Goal: Task Accomplishment & Management: Manage account settings

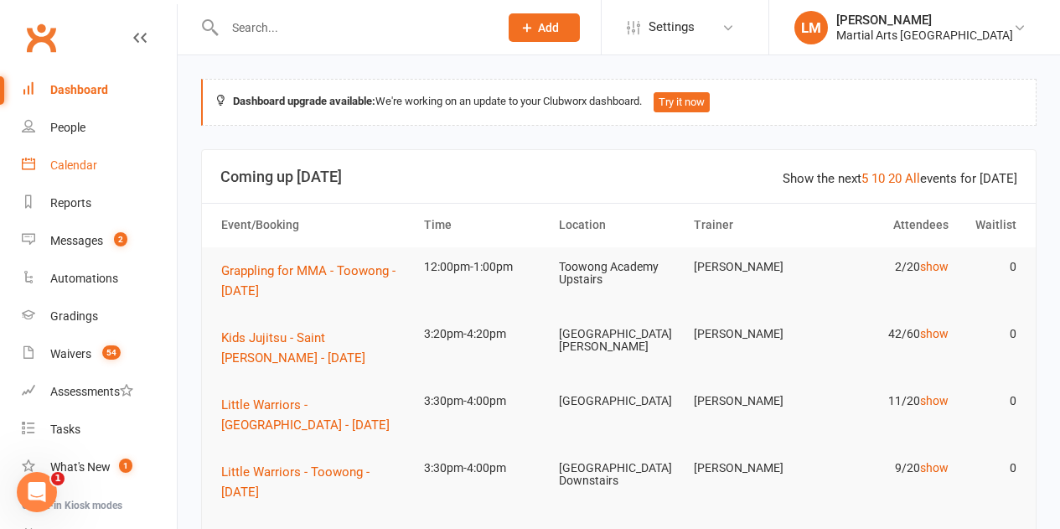
click at [84, 161] on div "Calendar" at bounding box center [73, 164] width 47 height 13
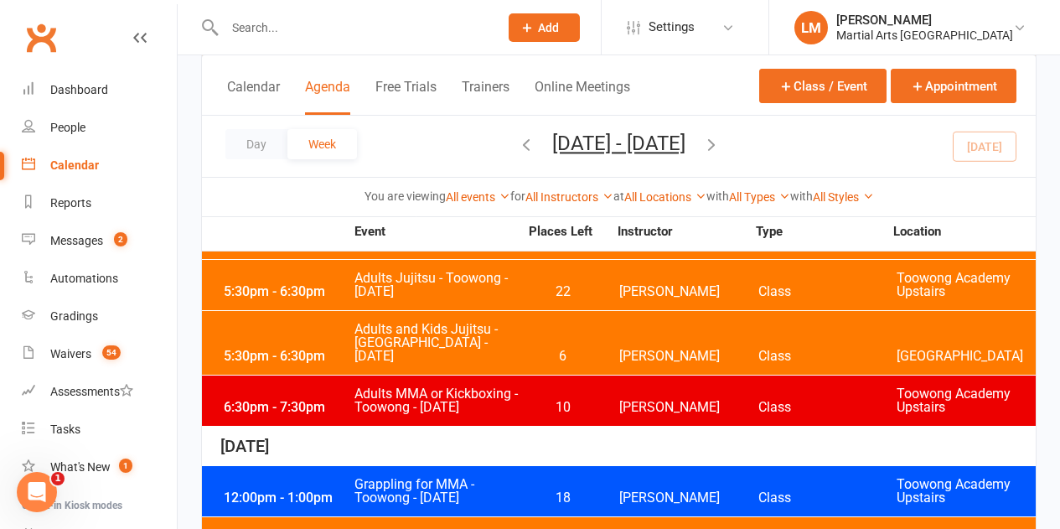
scroll to position [754, 0]
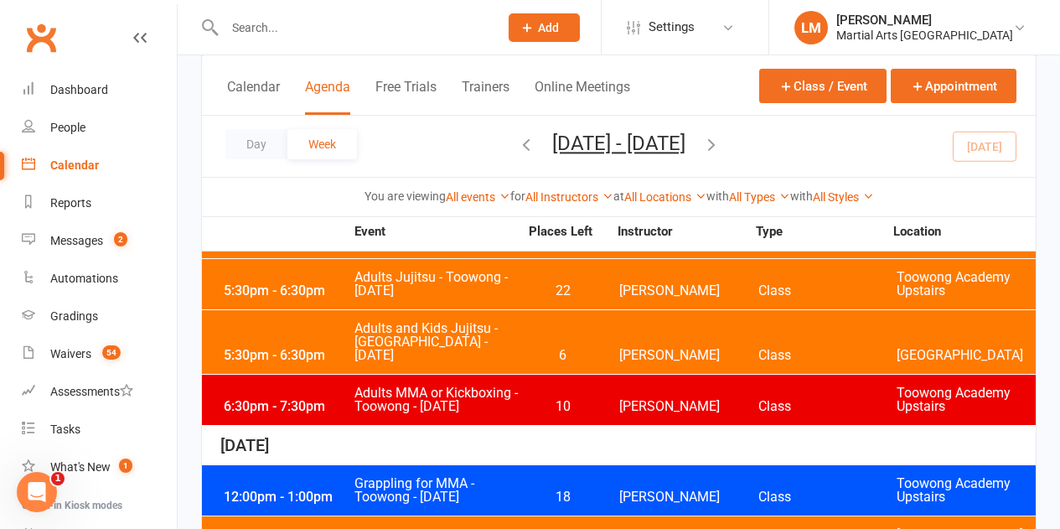
click at [528, 400] on span "10" at bounding box center [563, 406] width 88 height 13
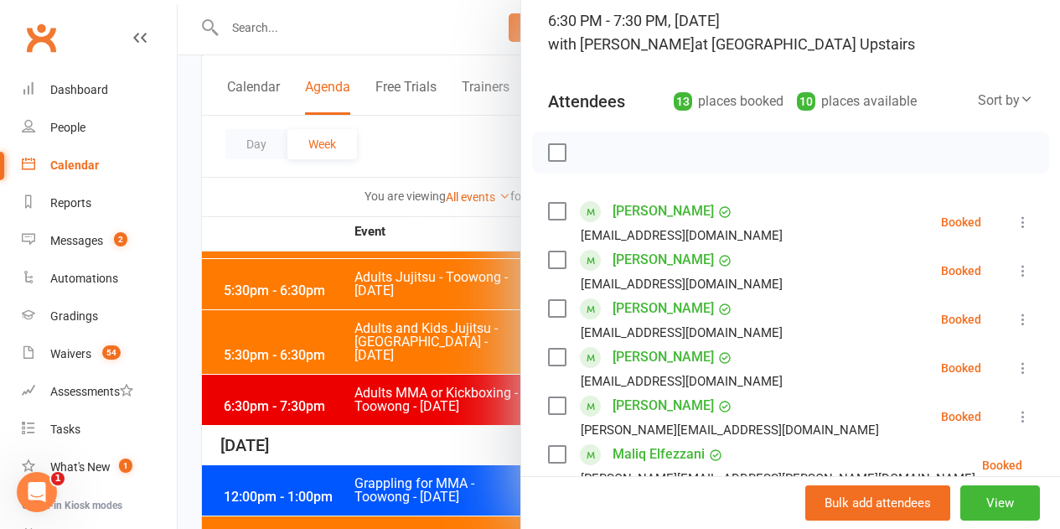
scroll to position [84, 0]
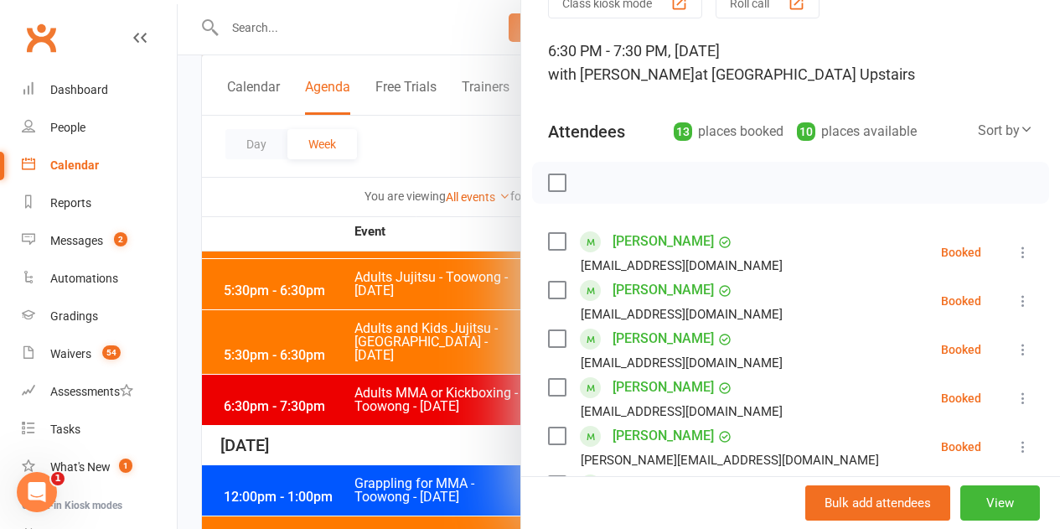
click at [548, 185] on label at bounding box center [556, 182] width 17 height 17
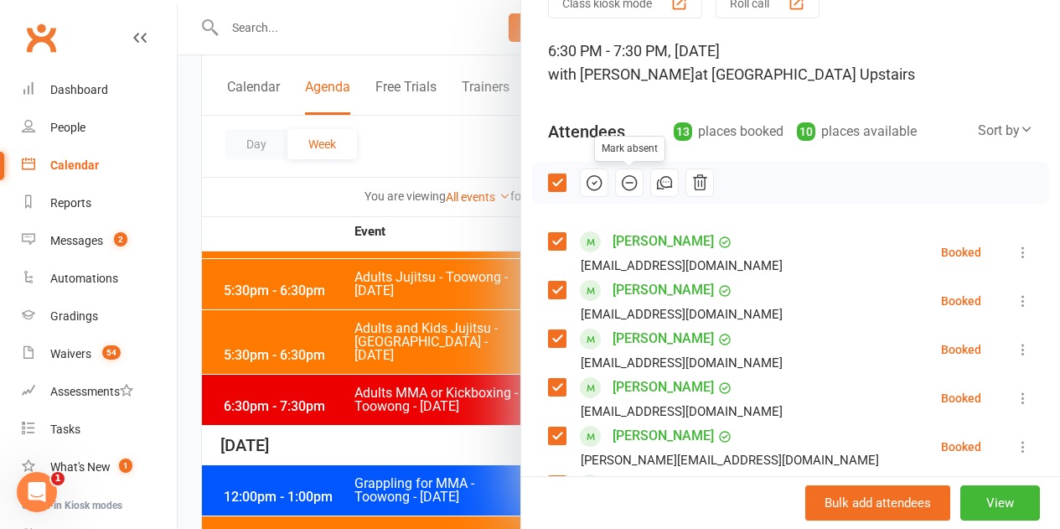
click at [620, 179] on icon "button" at bounding box center [629, 182] width 18 height 18
click at [548, 174] on label at bounding box center [556, 182] width 17 height 17
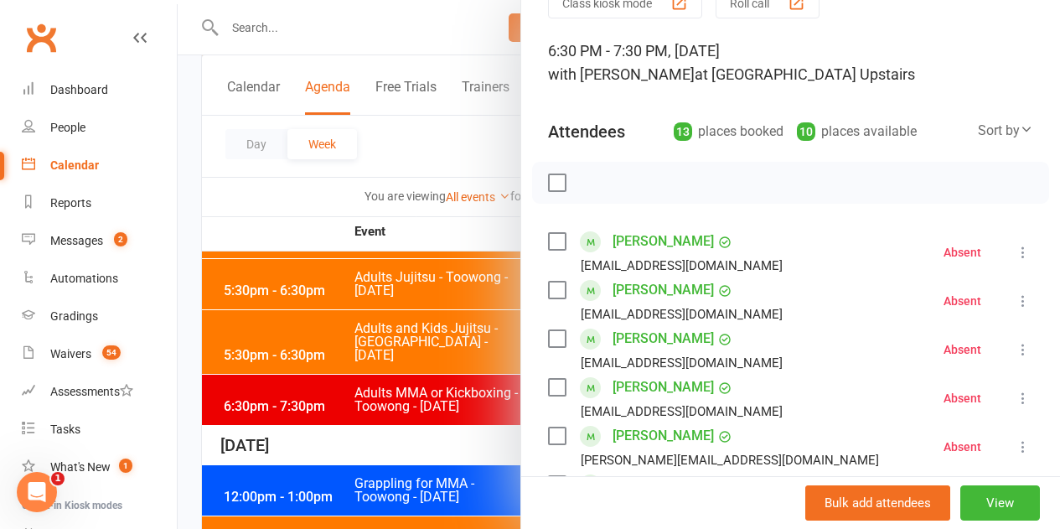
click at [548, 240] on label at bounding box center [556, 241] width 17 height 17
click at [548, 339] on label at bounding box center [556, 338] width 17 height 17
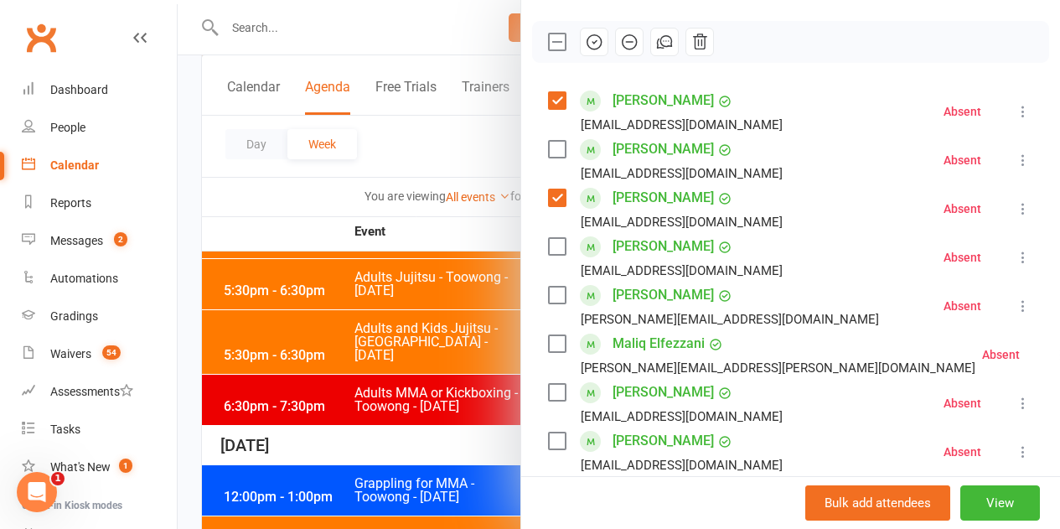
scroll to position [251, 0]
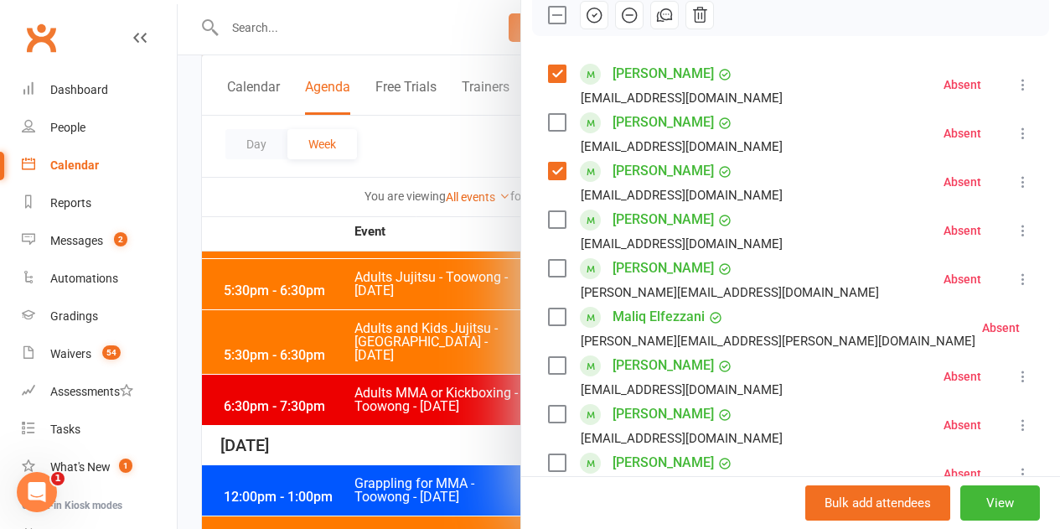
click at [548, 365] on label at bounding box center [556, 365] width 17 height 17
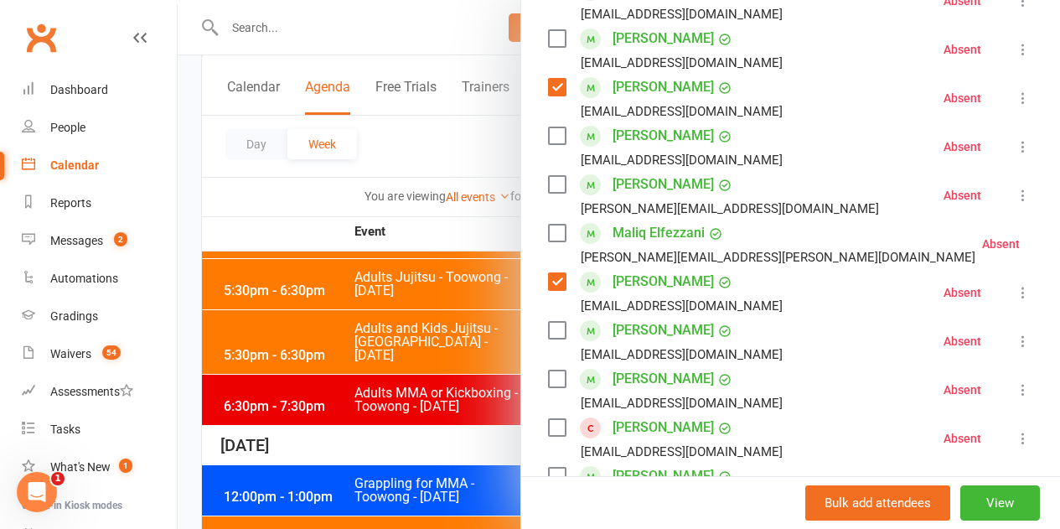
click at [548, 375] on label at bounding box center [556, 378] width 17 height 17
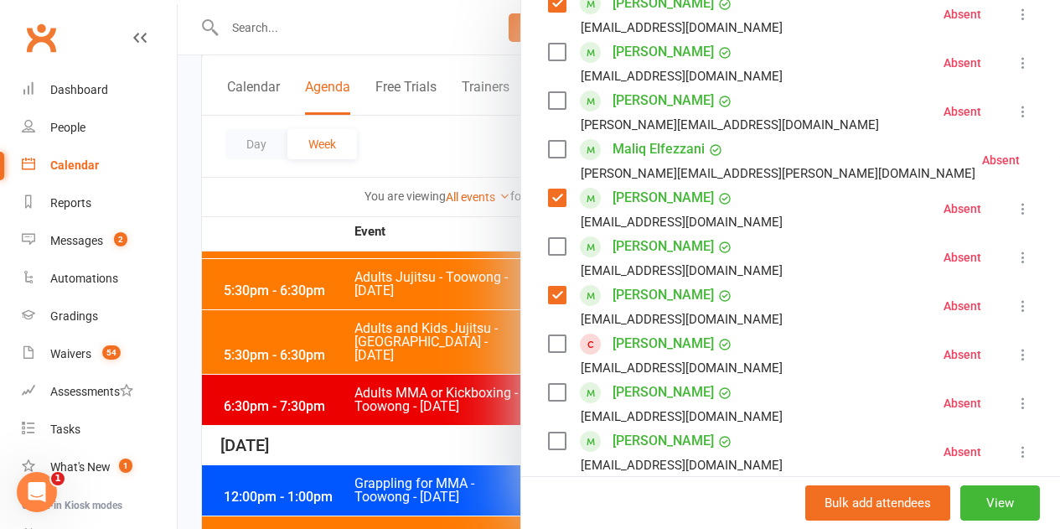
click at [548, 394] on label at bounding box center [556, 392] width 17 height 17
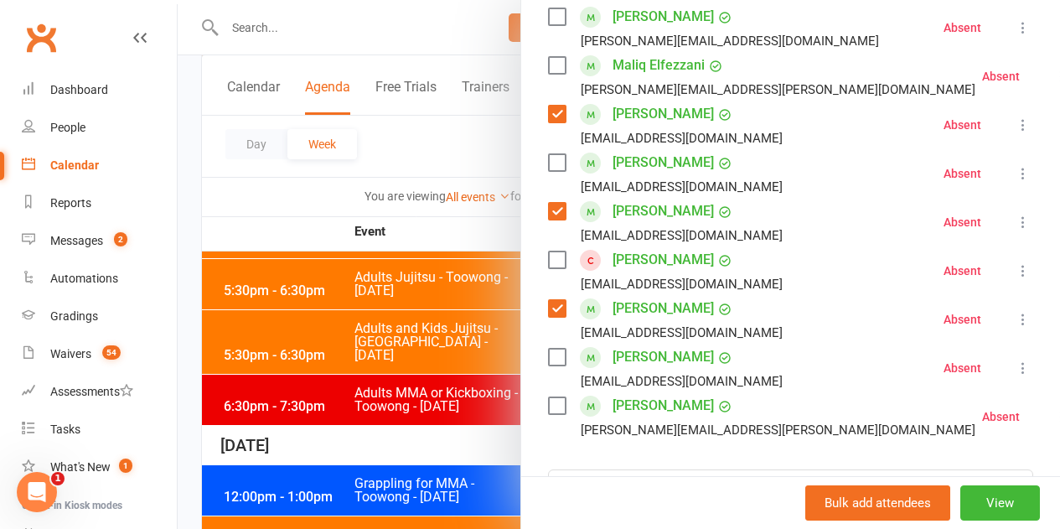
click at [549, 358] on label at bounding box center [556, 357] width 17 height 17
click at [548, 401] on label at bounding box center [556, 405] width 17 height 17
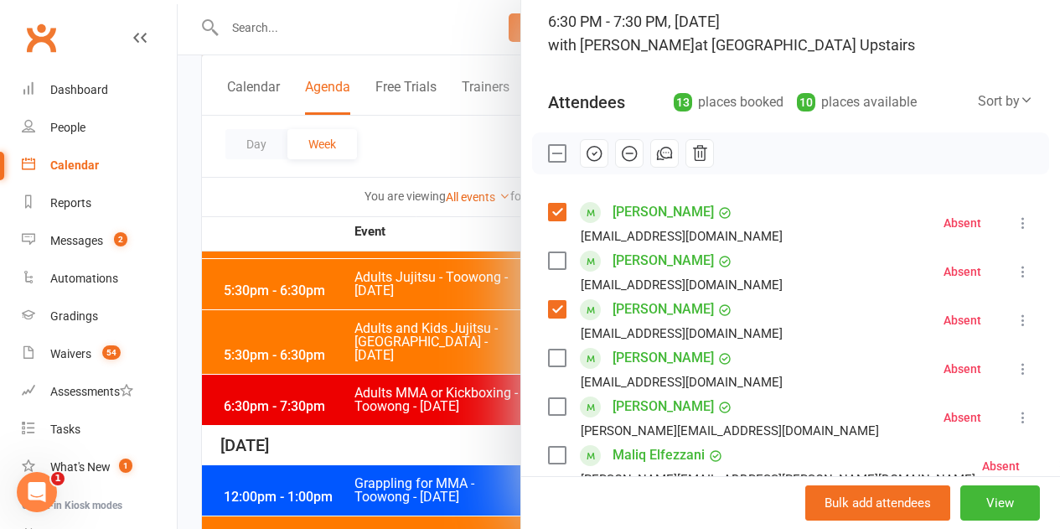
scroll to position [84, 0]
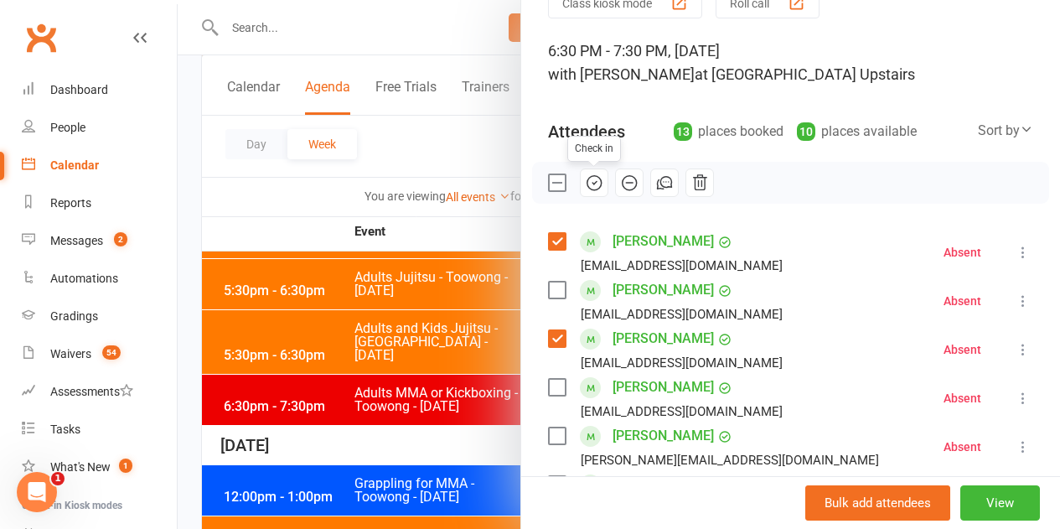
click at [585, 189] on icon "button" at bounding box center [594, 182] width 18 height 18
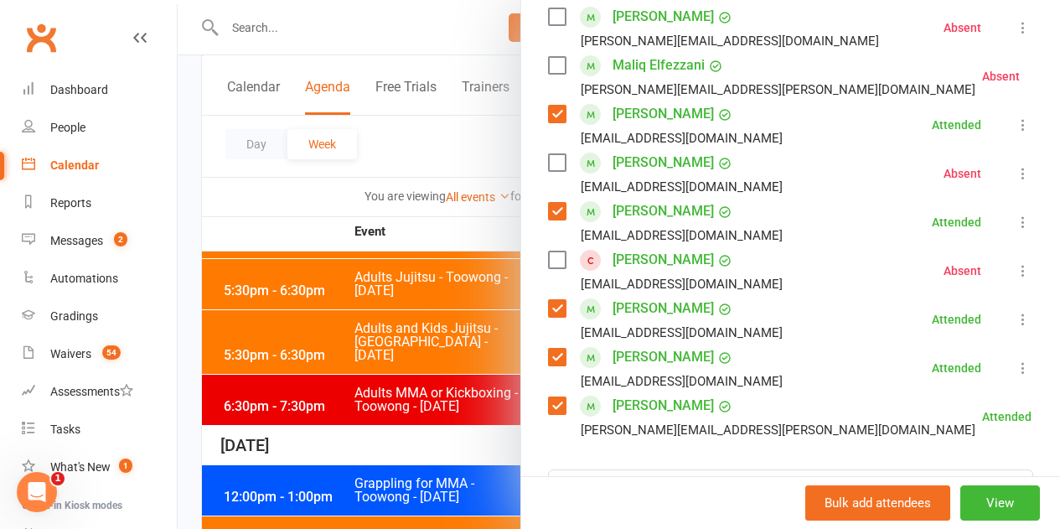
scroll to position [587, 0]
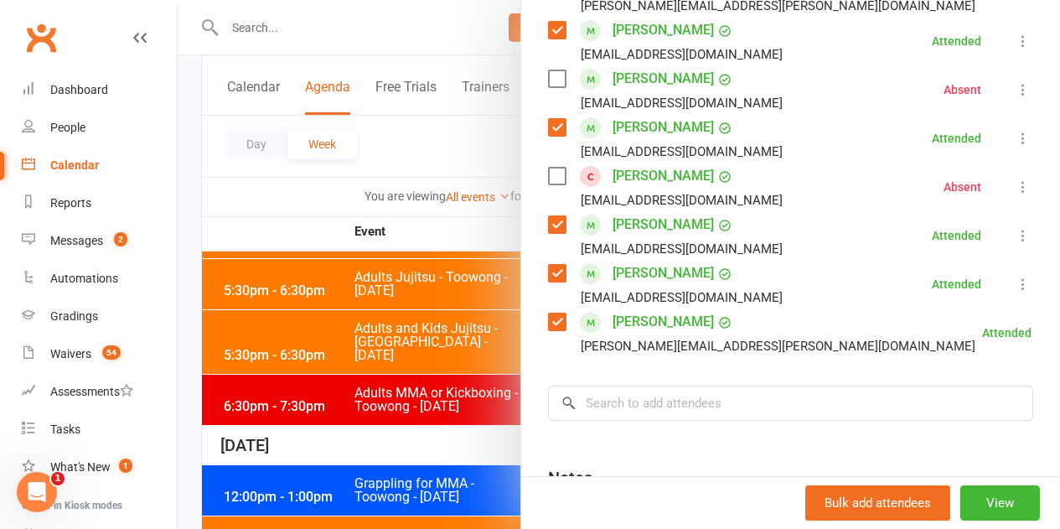
click at [452, 386] on div at bounding box center [619, 264] width 882 height 529
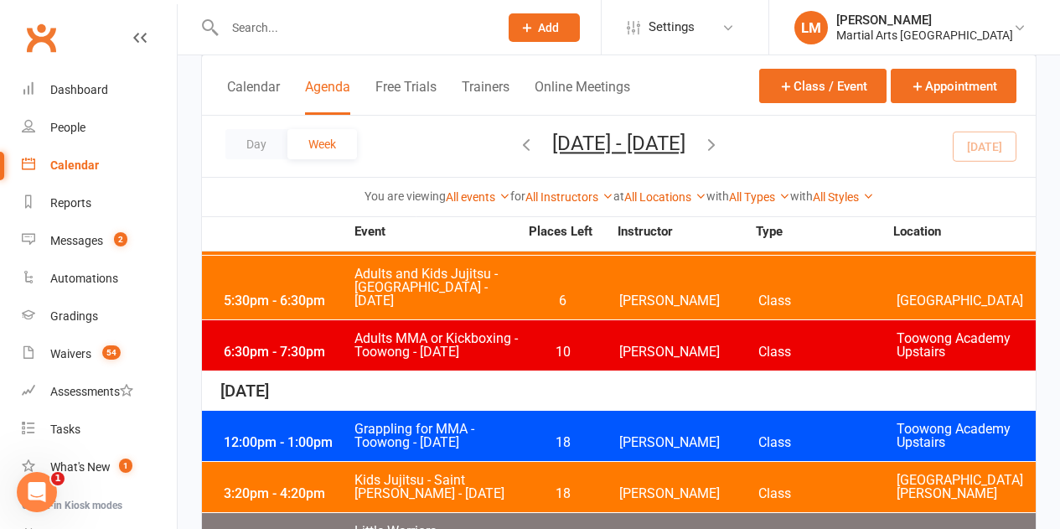
scroll to position [838, 0]
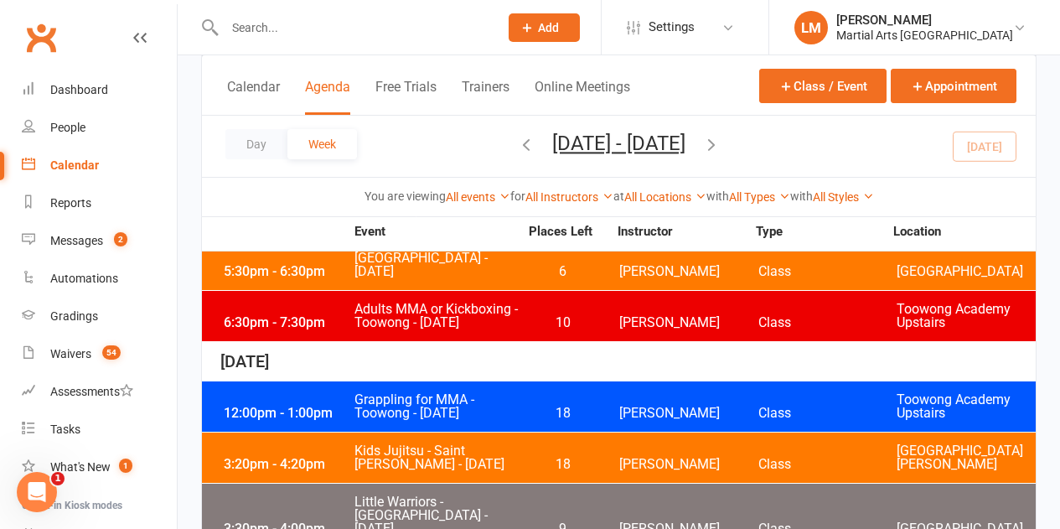
click at [501, 393] on span "Grappling for MMA - Toowong - [DATE]" at bounding box center [436, 406] width 165 height 27
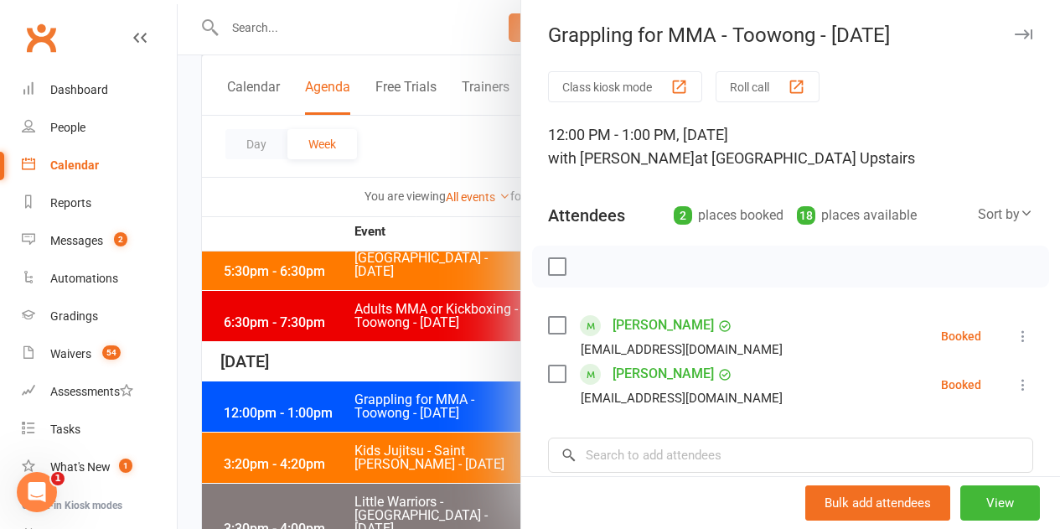
click at [548, 271] on label at bounding box center [556, 266] width 17 height 17
click at [620, 269] on icon "button" at bounding box center [629, 266] width 18 height 18
click at [447, 307] on div at bounding box center [619, 264] width 882 height 529
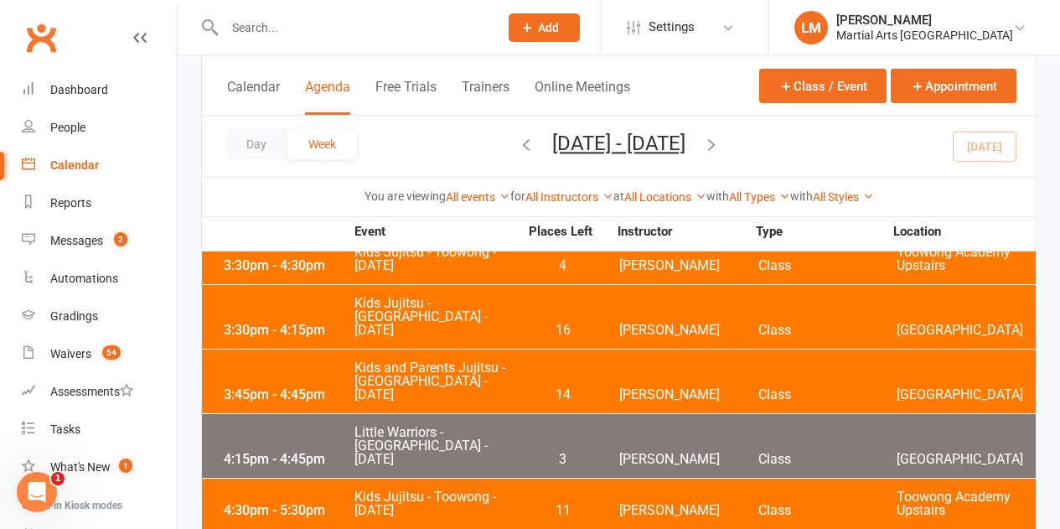
scroll to position [0, 0]
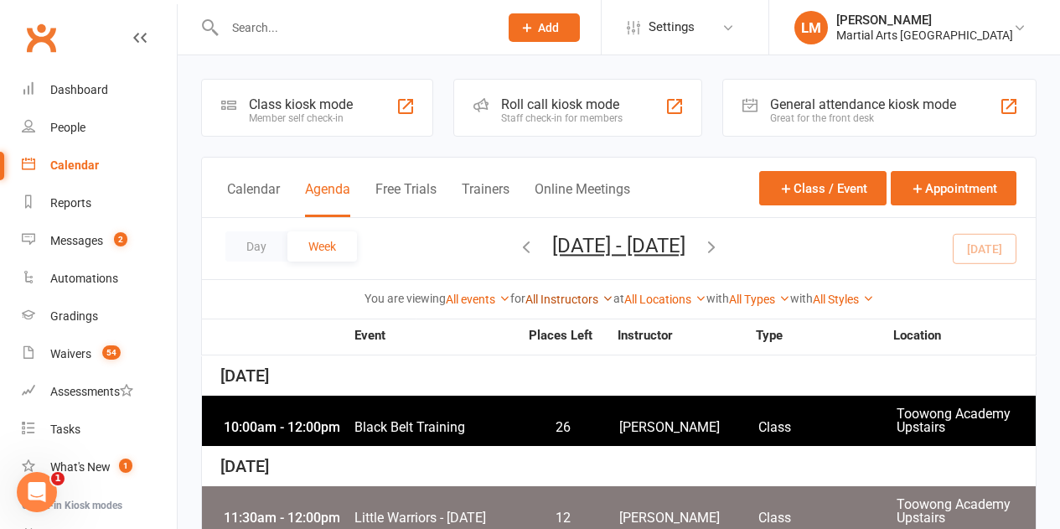
click at [552, 298] on link "All Instructors" at bounding box center [569, 298] width 88 height 13
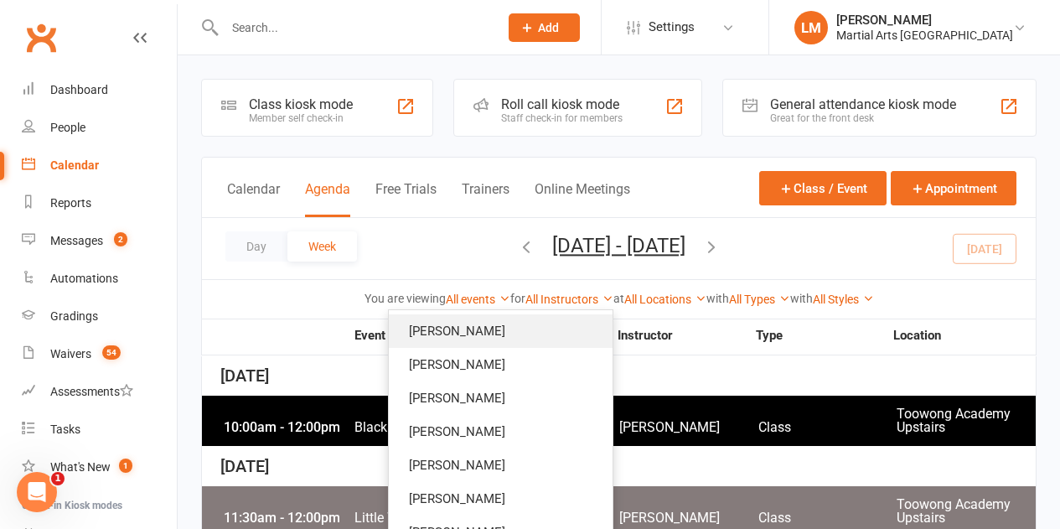
click at [502, 332] on link "[PERSON_NAME]" at bounding box center [501, 331] width 224 height 34
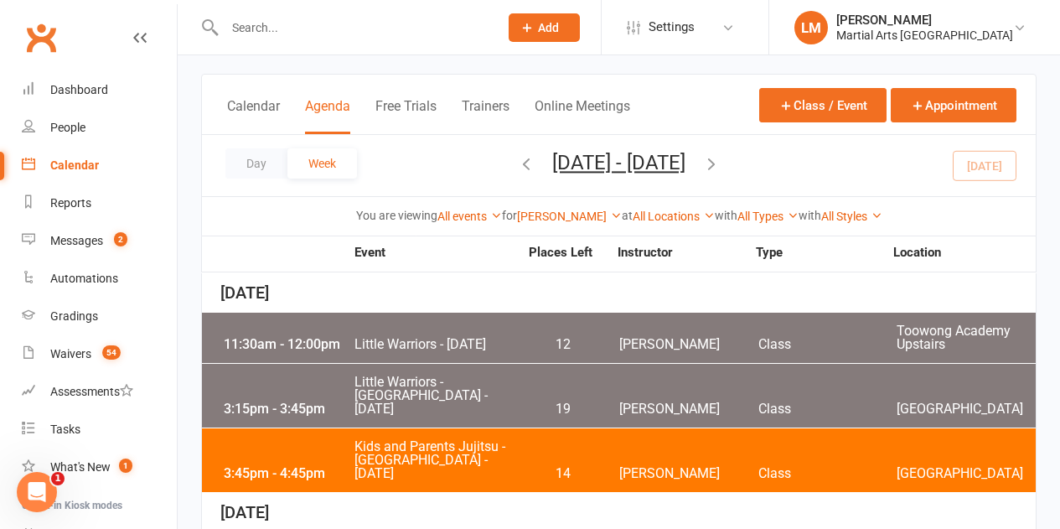
scroll to position [84, 0]
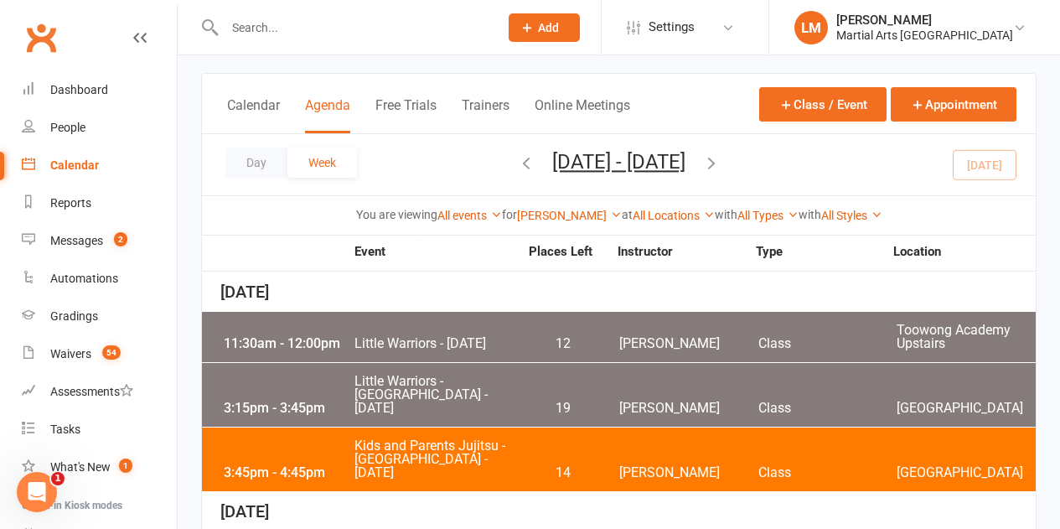
click at [499, 335] on div "11:30am - 12:00pm Little Warriors - [DATE] 12 [PERSON_NAME] Class Toowong Acade…" at bounding box center [619, 337] width 834 height 50
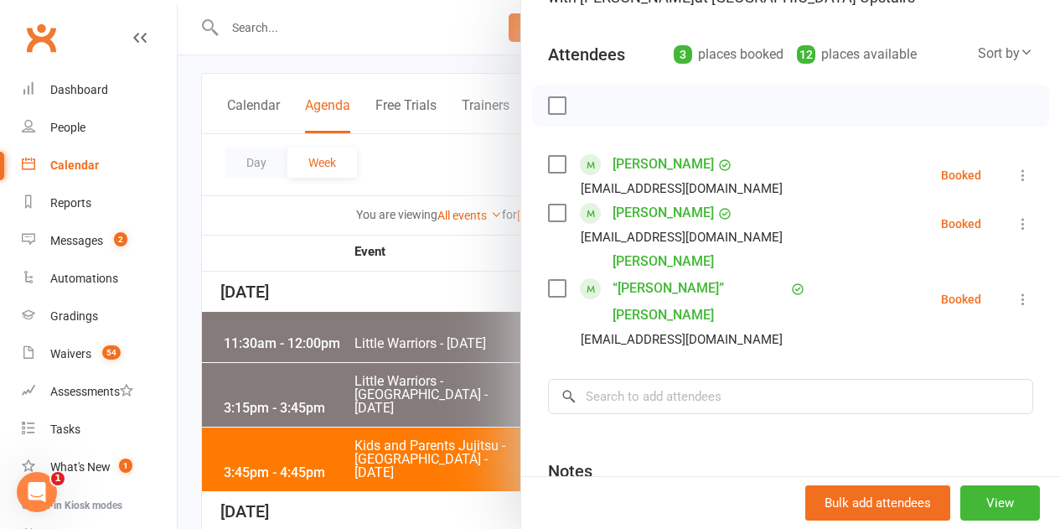
scroll to position [168, 0]
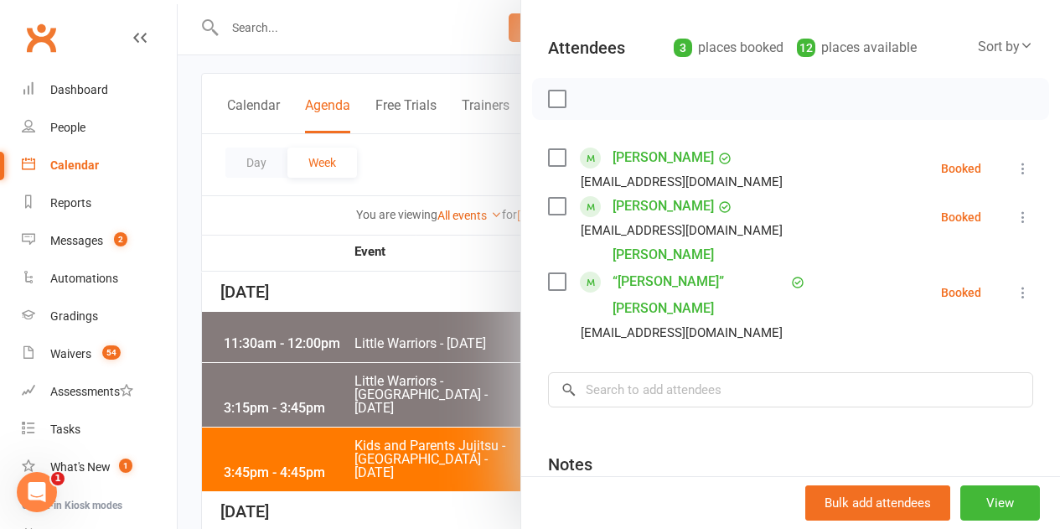
click at [548, 206] on label at bounding box center [556, 206] width 17 height 17
click at [548, 163] on label at bounding box center [556, 157] width 17 height 17
click at [585, 96] on icon "button" at bounding box center [594, 99] width 18 height 18
click at [548, 96] on label at bounding box center [556, 98] width 17 height 17
click at [548, 273] on label at bounding box center [556, 281] width 17 height 17
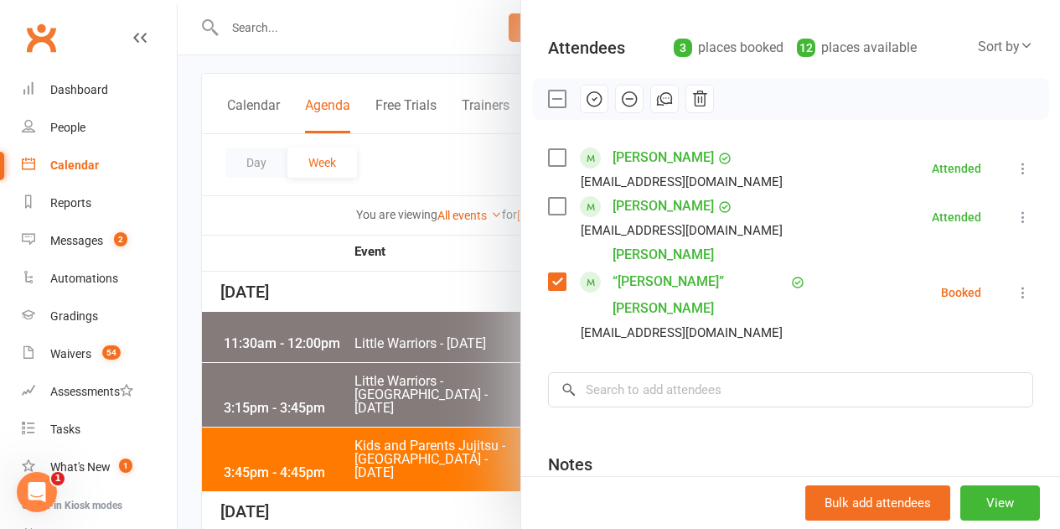
click at [620, 102] on icon "button" at bounding box center [629, 99] width 18 height 18
click at [548, 93] on label at bounding box center [556, 98] width 17 height 17
click at [380, 409] on div at bounding box center [619, 264] width 882 height 529
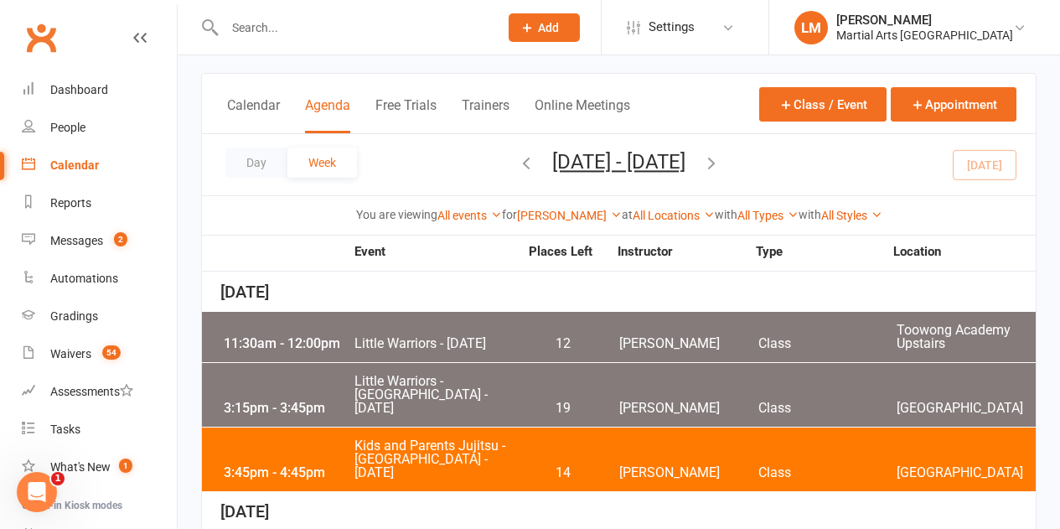
click at [373, 385] on span "Little Warriors - [GEOGRAPHIC_DATA] - [DATE]" at bounding box center [436, 395] width 165 height 40
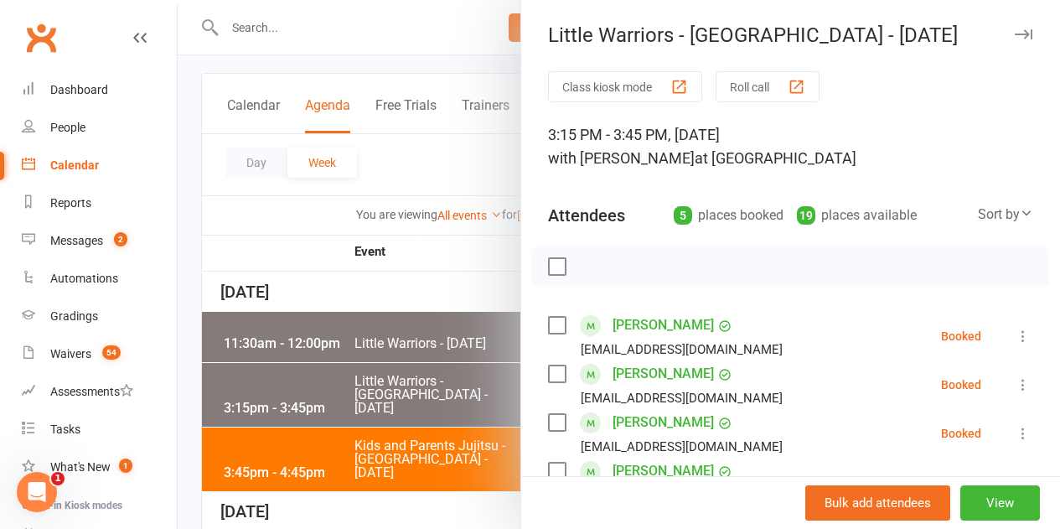
click at [548, 265] on label at bounding box center [556, 266] width 17 height 17
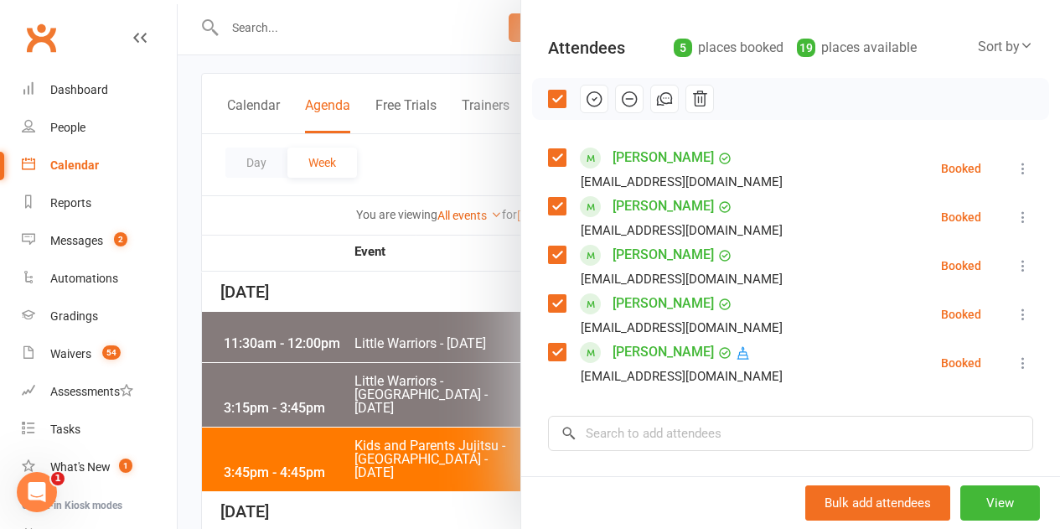
click at [548, 305] on label at bounding box center [556, 303] width 17 height 17
click at [534, 357] on div "Class kiosk mode Roll call 3:15 PM - 3:45 PM, [DATE] with [PERSON_NAME] at [GEO…" at bounding box center [790, 296] width 539 height 784
click at [548, 353] on label at bounding box center [556, 352] width 17 height 17
click at [587, 105] on icon "button" at bounding box center [594, 99] width 14 height 14
click at [548, 103] on label at bounding box center [556, 98] width 17 height 17
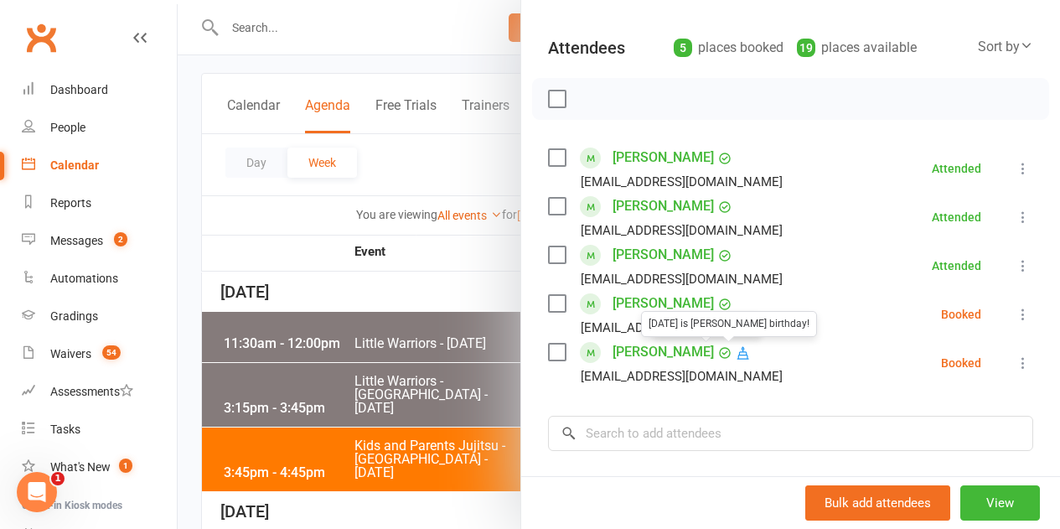
click at [370, 271] on div at bounding box center [619, 264] width 882 height 529
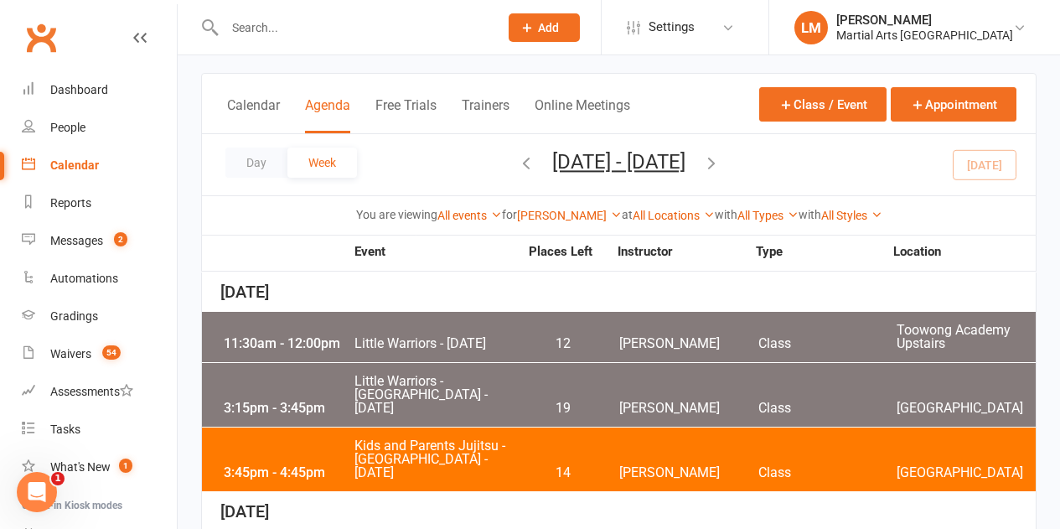
click at [388, 452] on span "Kids and Parents Jujitsu - [GEOGRAPHIC_DATA] - [DATE]" at bounding box center [436, 459] width 165 height 40
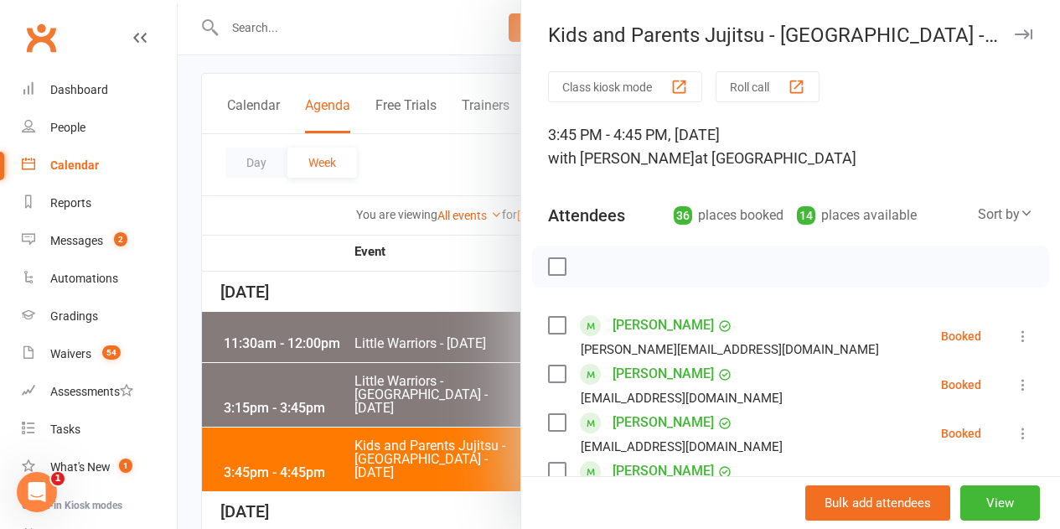
click at [555, 258] on div at bounding box center [790, 266] width 517 height 42
click at [548, 261] on label at bounding box center [556, 266] width 17 height 17
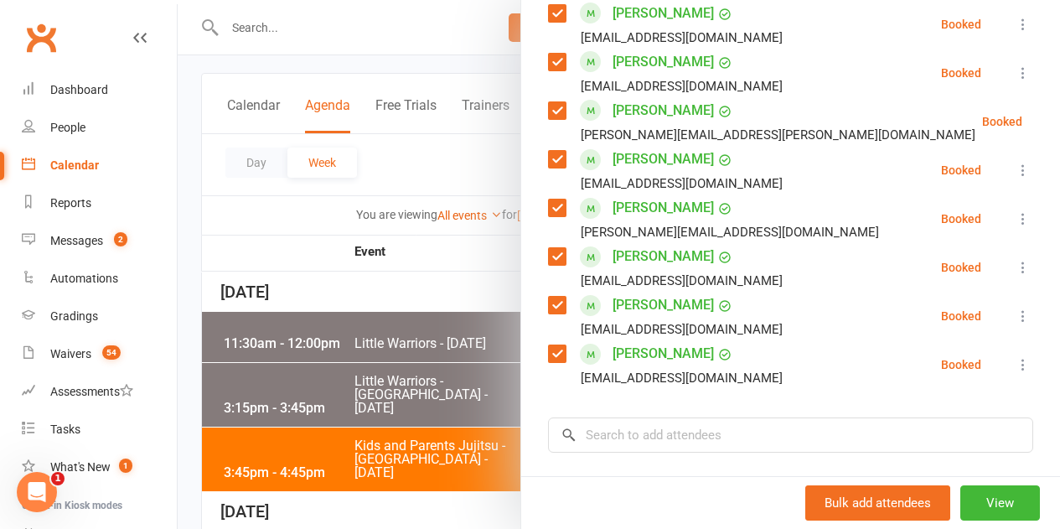
scroll to position [1760, 0]
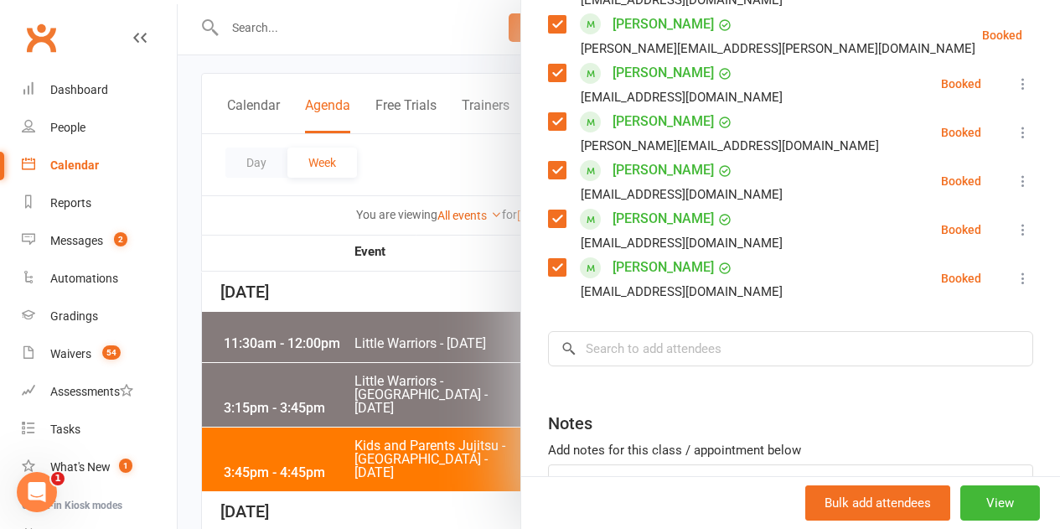
click at [548, 267] on label at bounding box center [556, 267] width 17 height 17
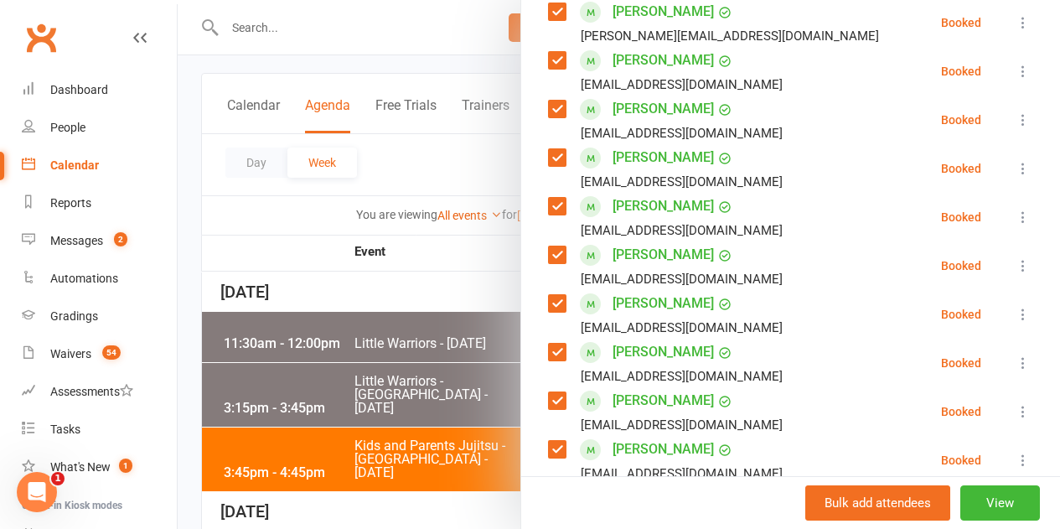
scroll to position [168, 0]
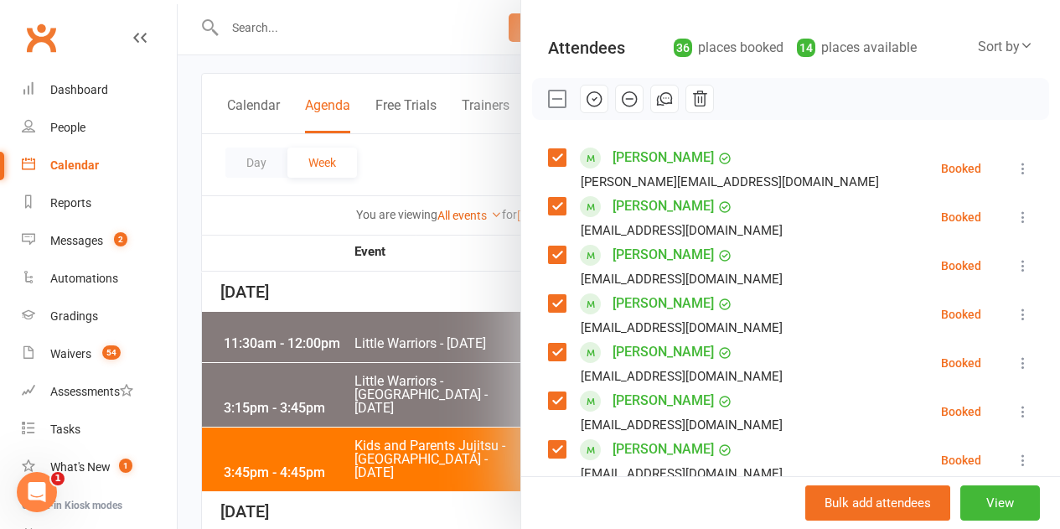
click at [587, 92] on icon "button" at bounding box center [594, 99] width 14 height 14
click at [548, 106] on label at bounding box center [556, 98] width 17 height 17
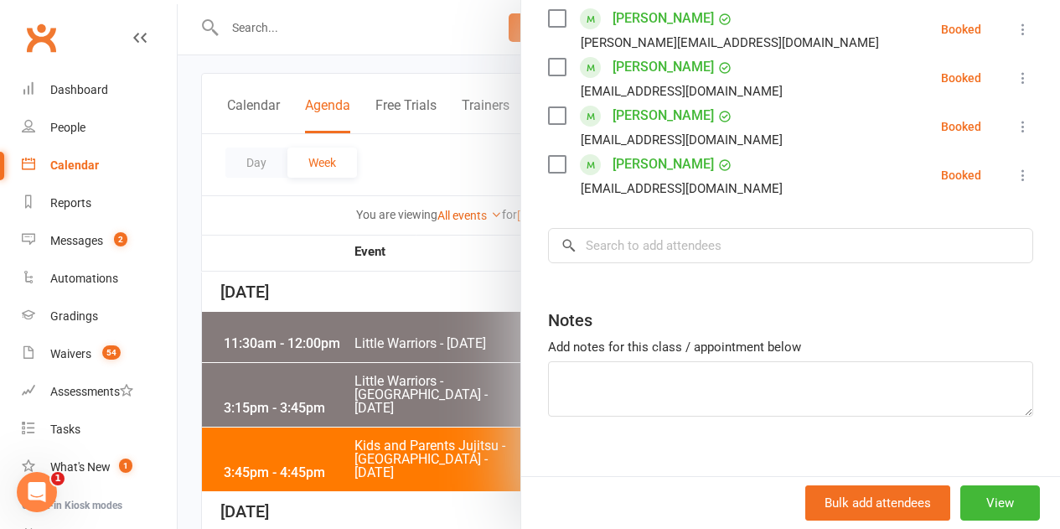
scroll to position [1887, 0]
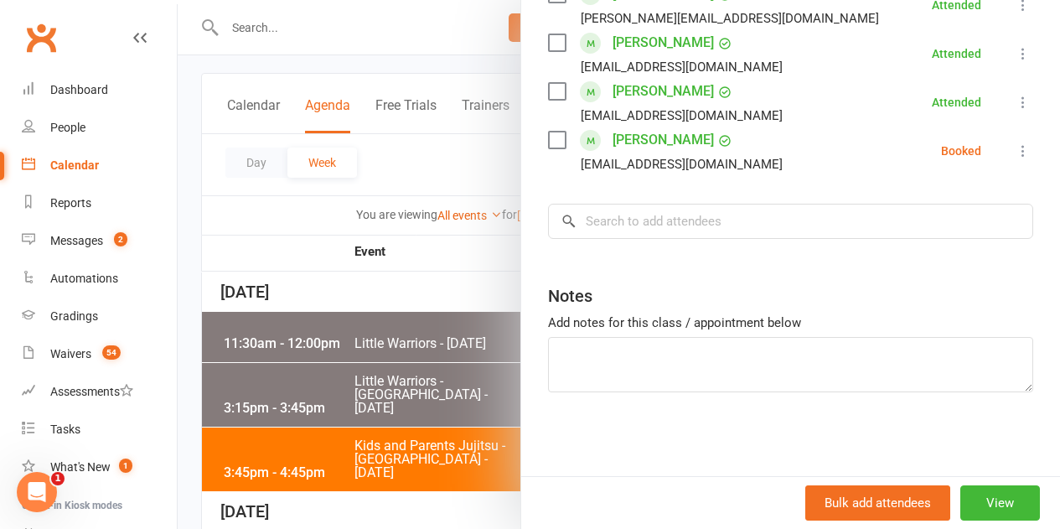
click at [548, 147] on label at bounding box center [556, 140] width 17 height 17
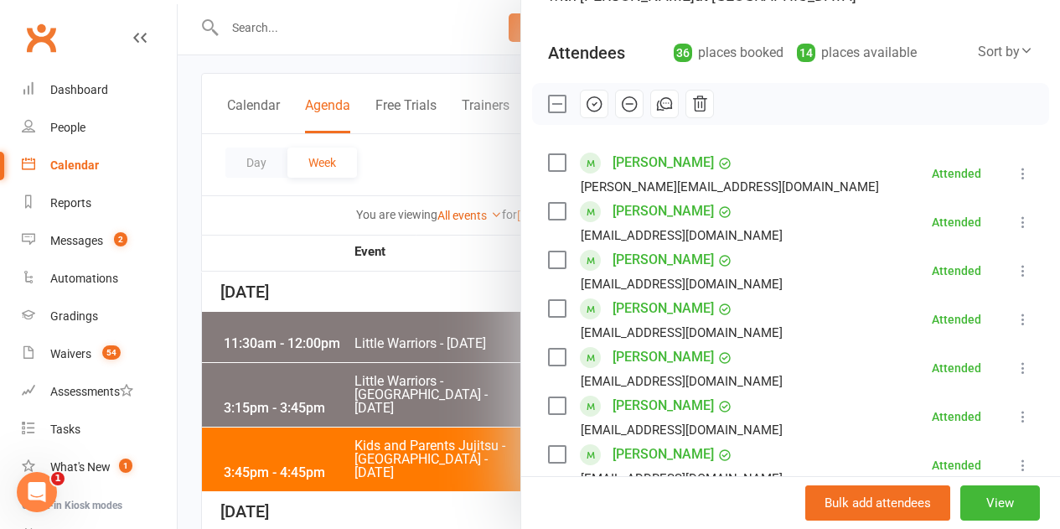
scroll to position [0, 0]
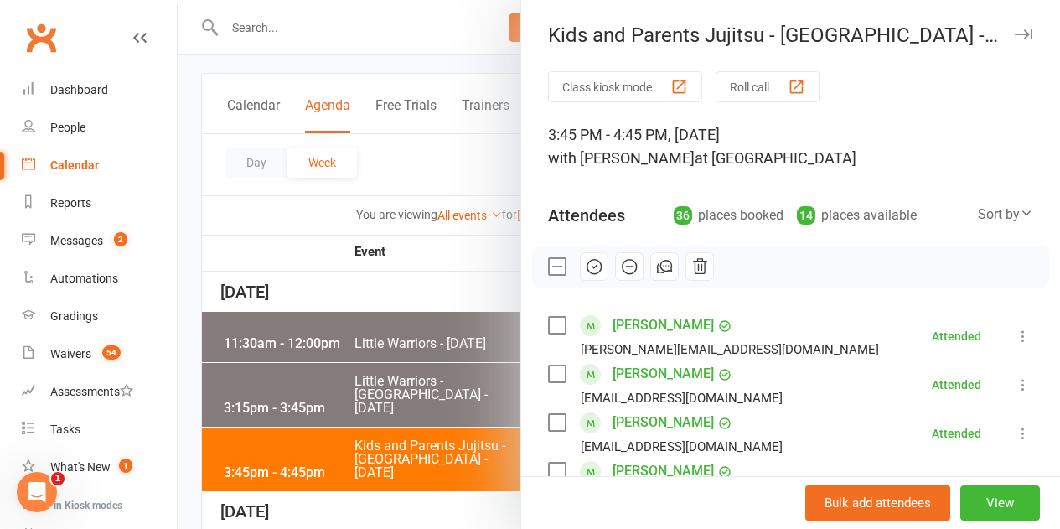
click at [620, 274] on icon "button" at bounding box center [629, 266] width 18 height 18
click at [551, 266] on label at bounding box center [556, 266] width 17 height 17
click at [392, 266] on div at bounding box center [619, 264] width 882 height 529
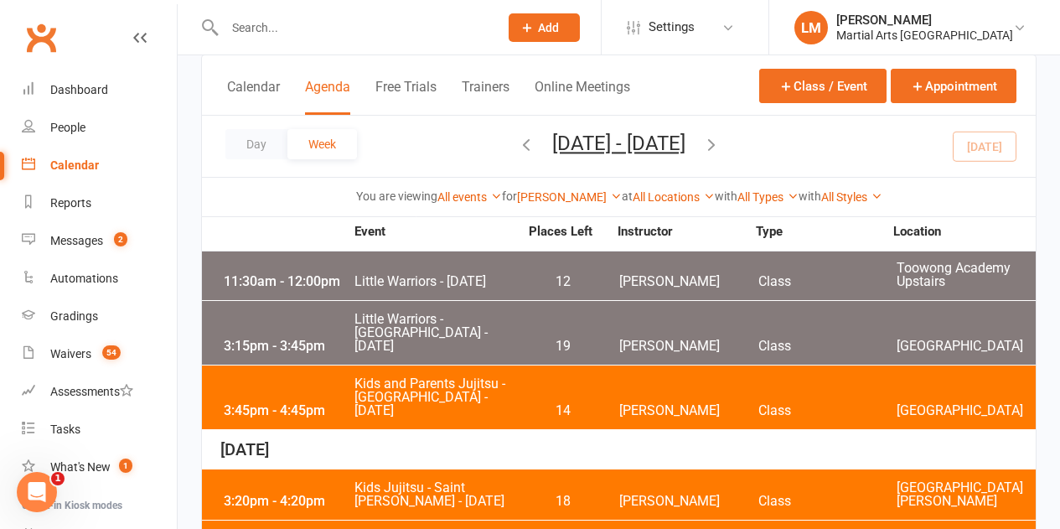
scroll to position [251, 0]
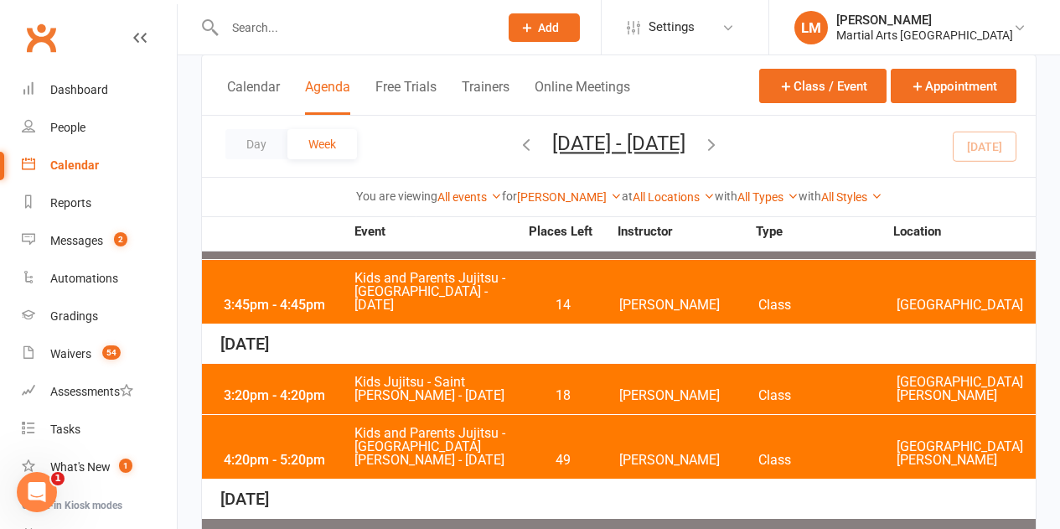
click at [535, 373] on div "3:20pm - 4:20pm Kids Jujitsu - [GEOGRAPHIC_DATA][PERSON_NAME] - [DATE] 18 [PERS…" at bounding box center [619, 389] width 834 height 50
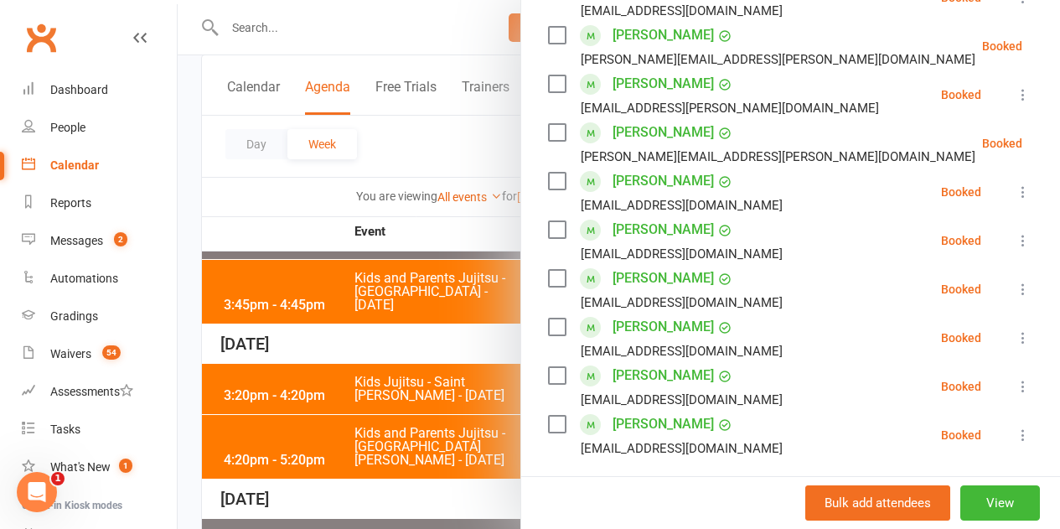
scroll to position [2011, 0]
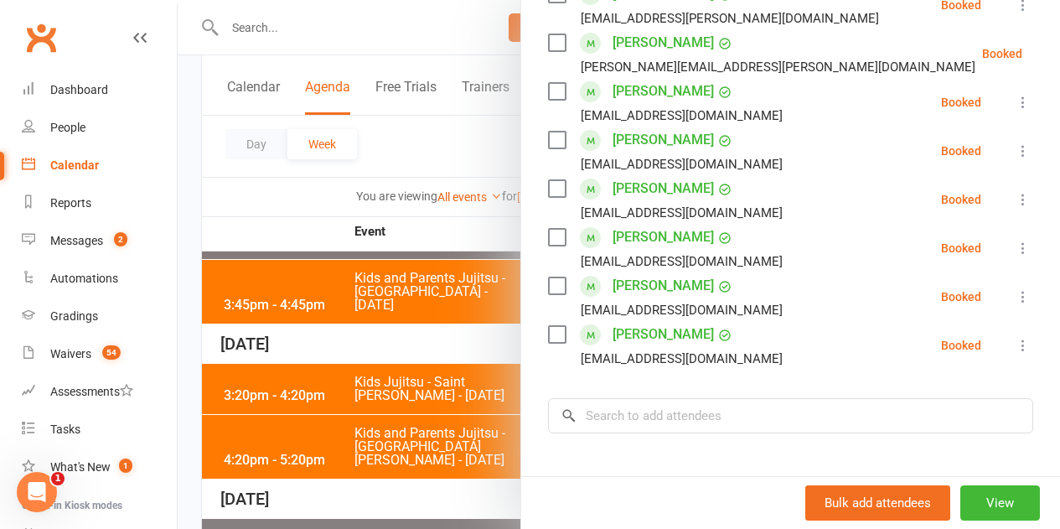
click at [444, 324] on div at bounding box center [619, 264] width 882 height 529
